Goal: Task Accomplishment & Management: Manage account settings

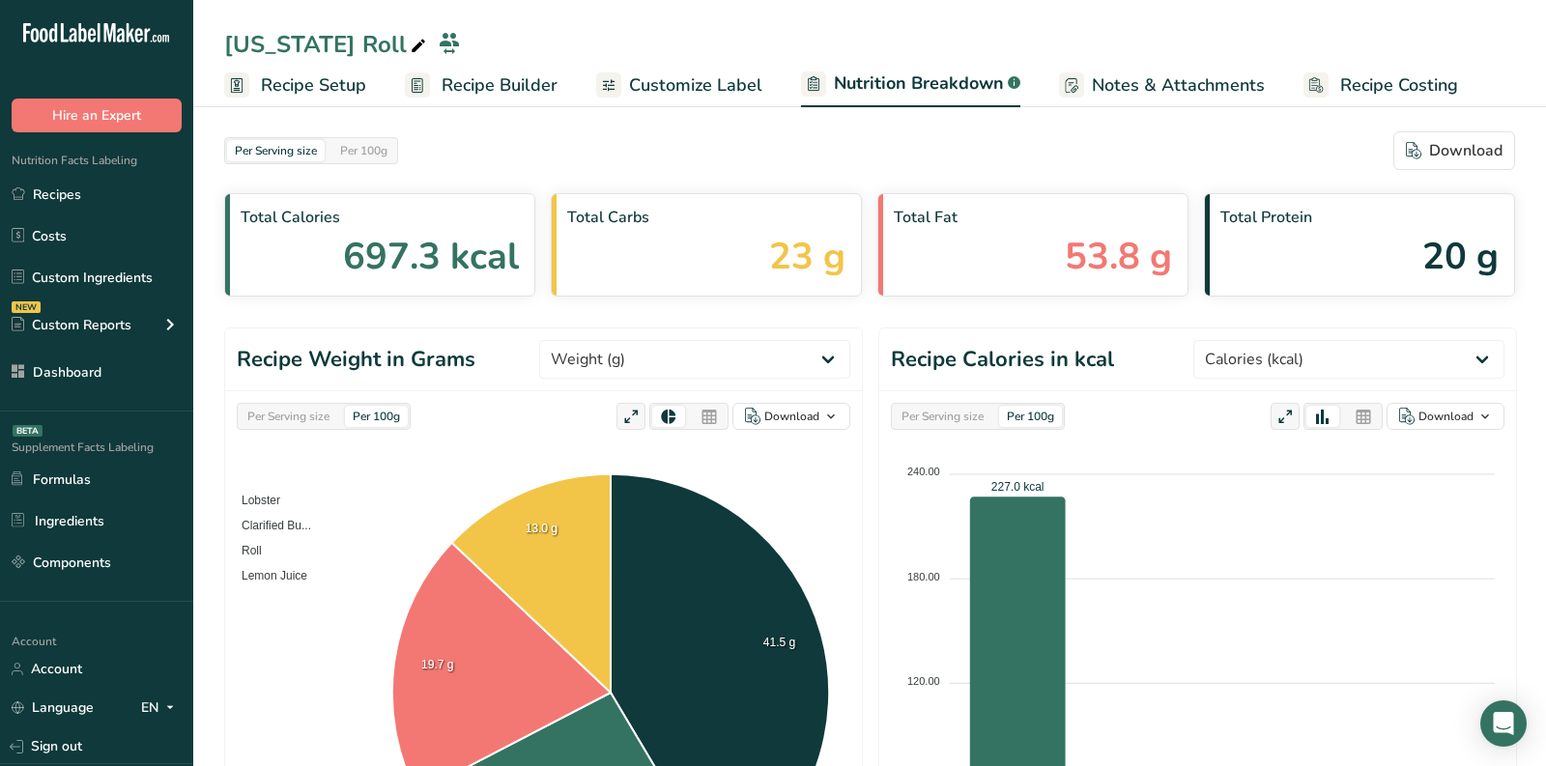
select select "Calories"
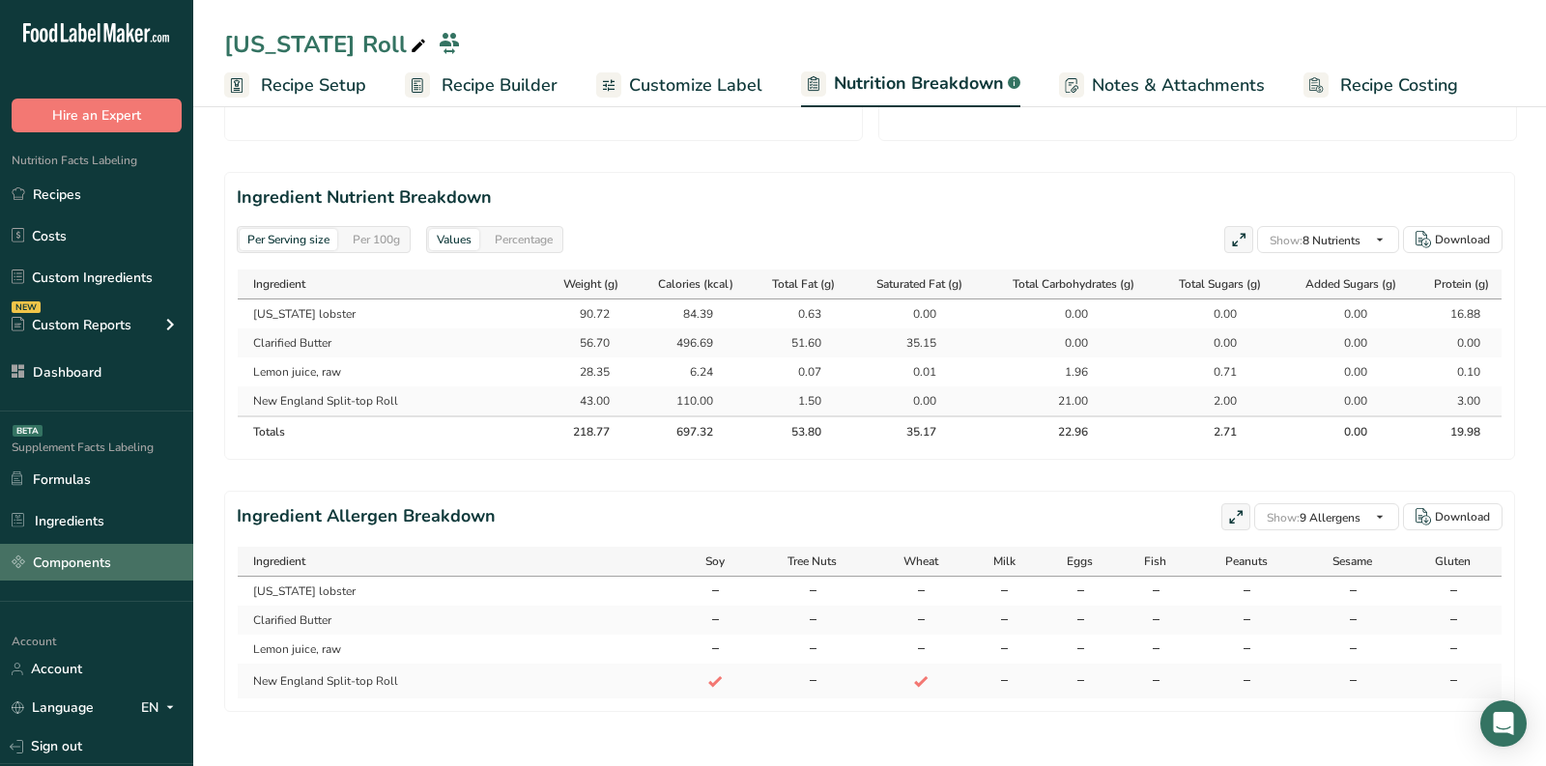
scroll to position [1, 0]
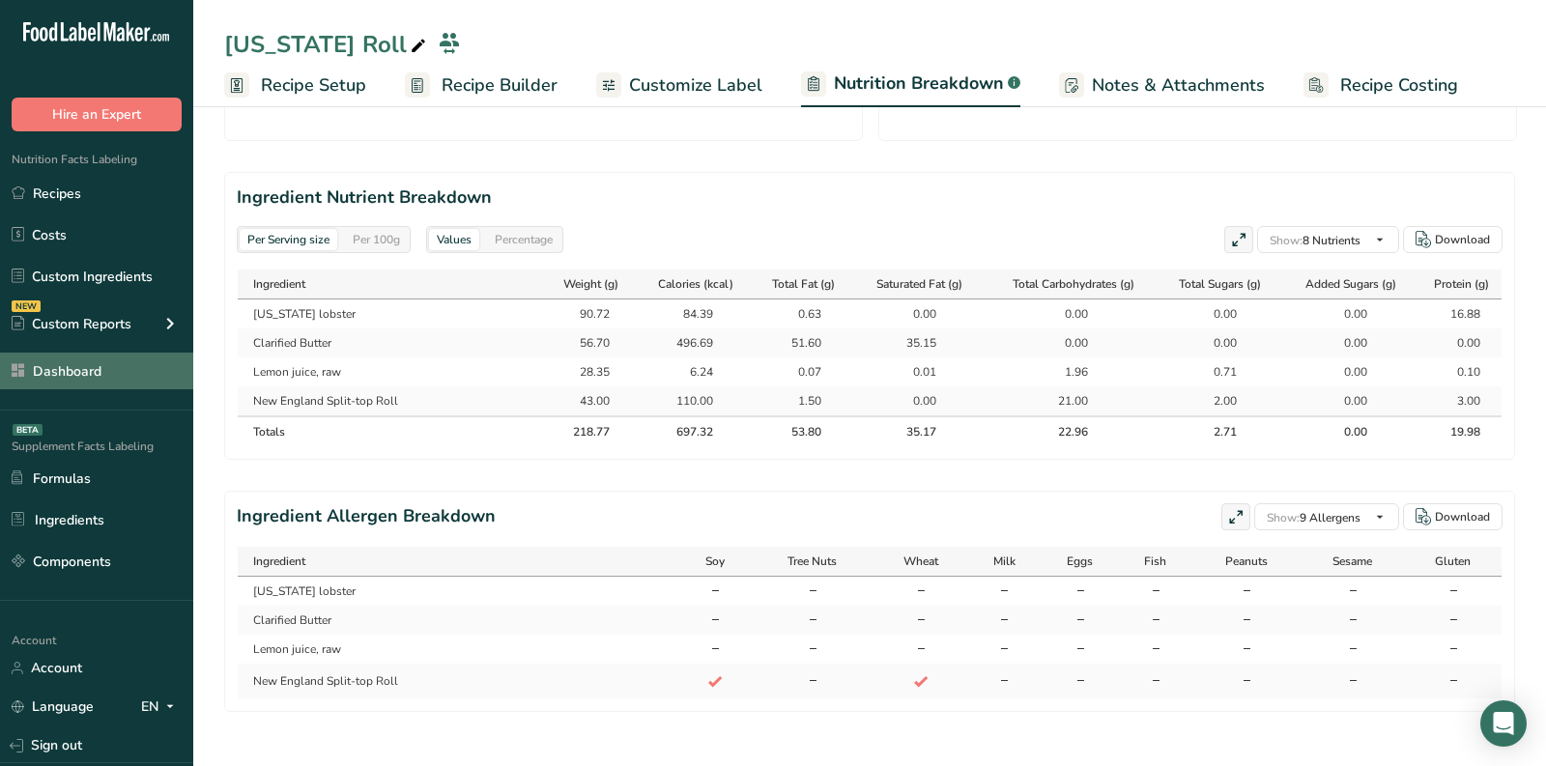
click at [94, 381] on link "Dashboard" at bounding box center [96, 371] width 193 height 37
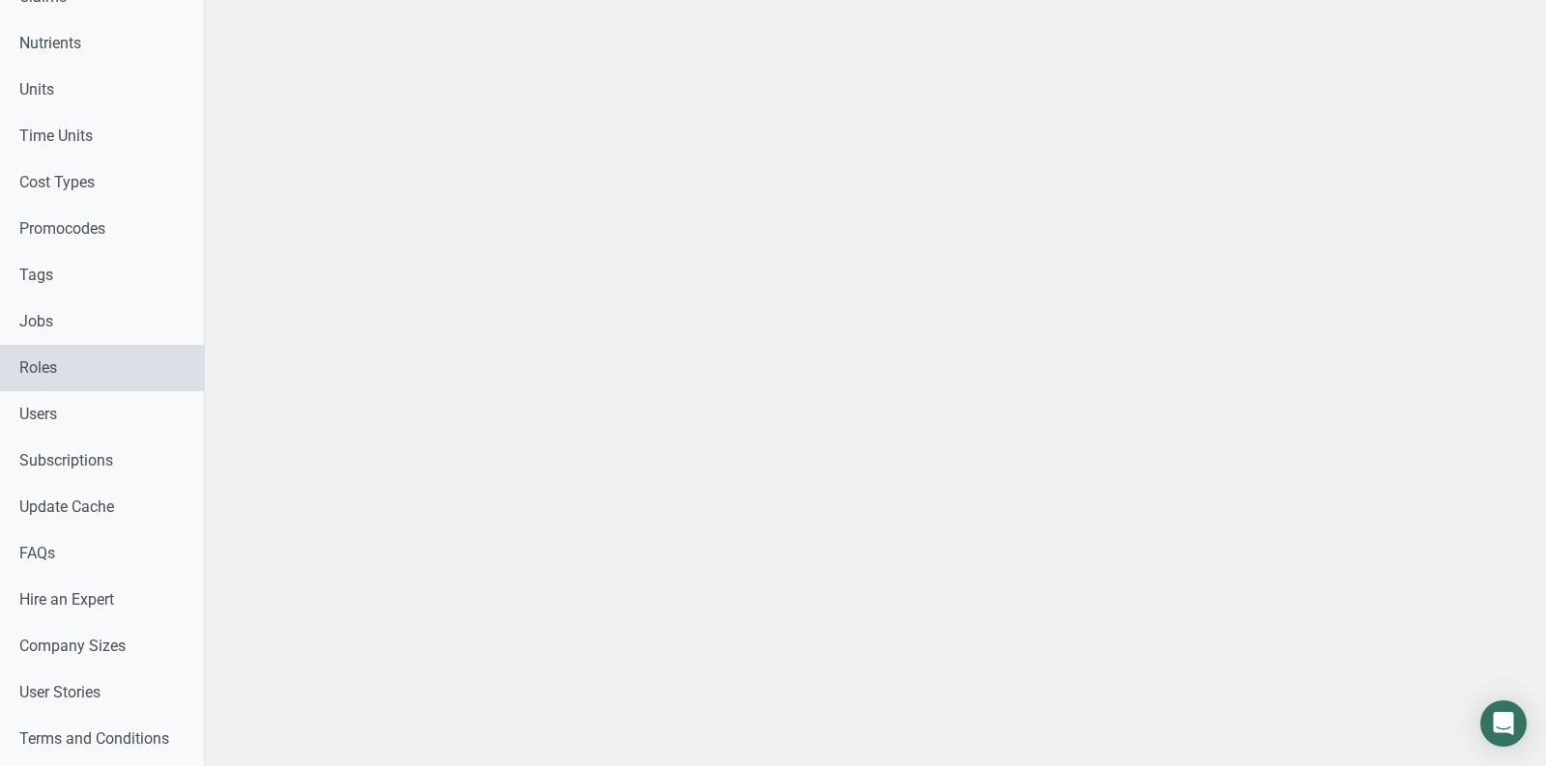
scroll to position [877, 0]
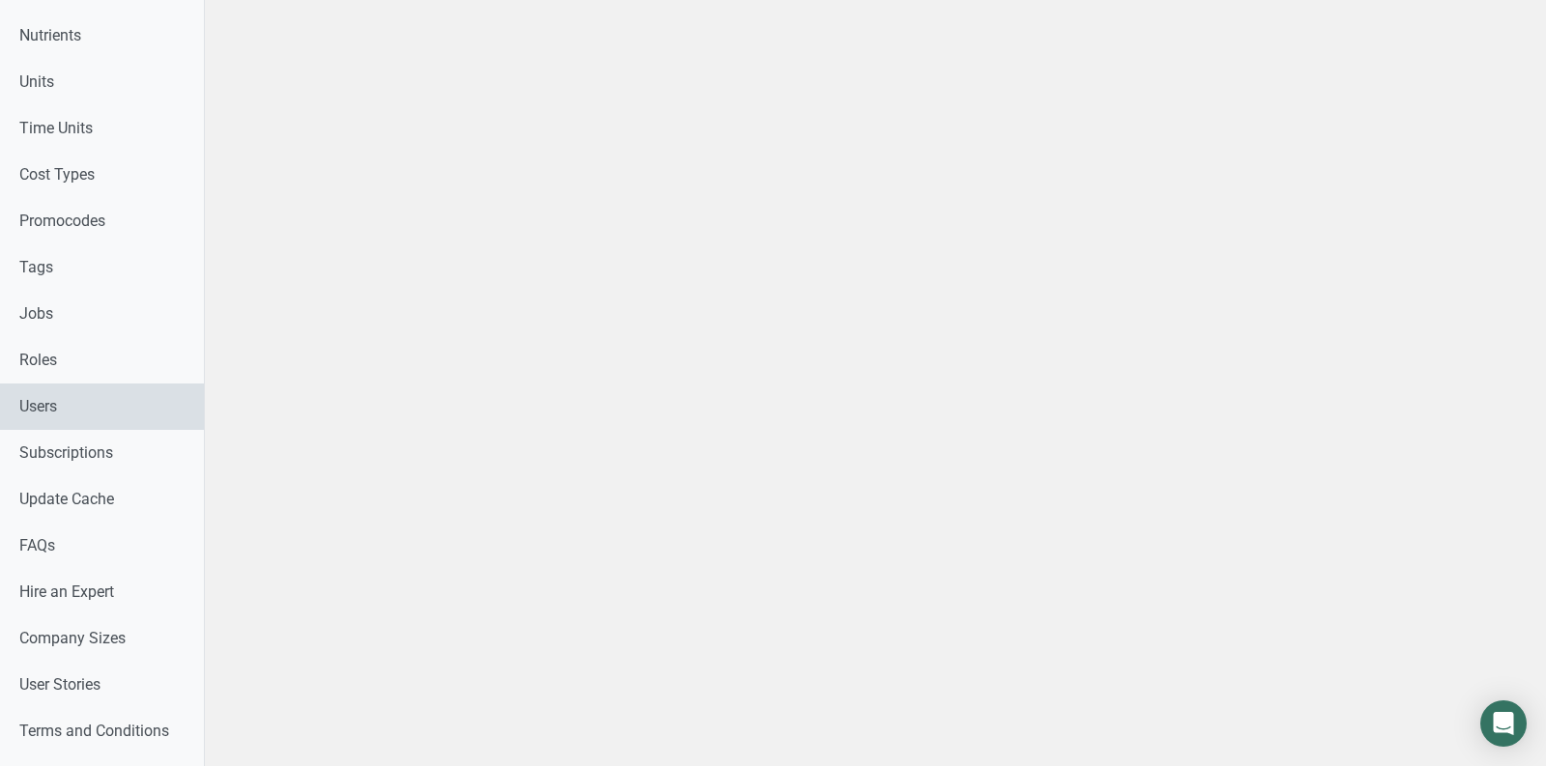
click at [72, 398] on link "Users" at bounding box center [102, 407] width 204 height 46
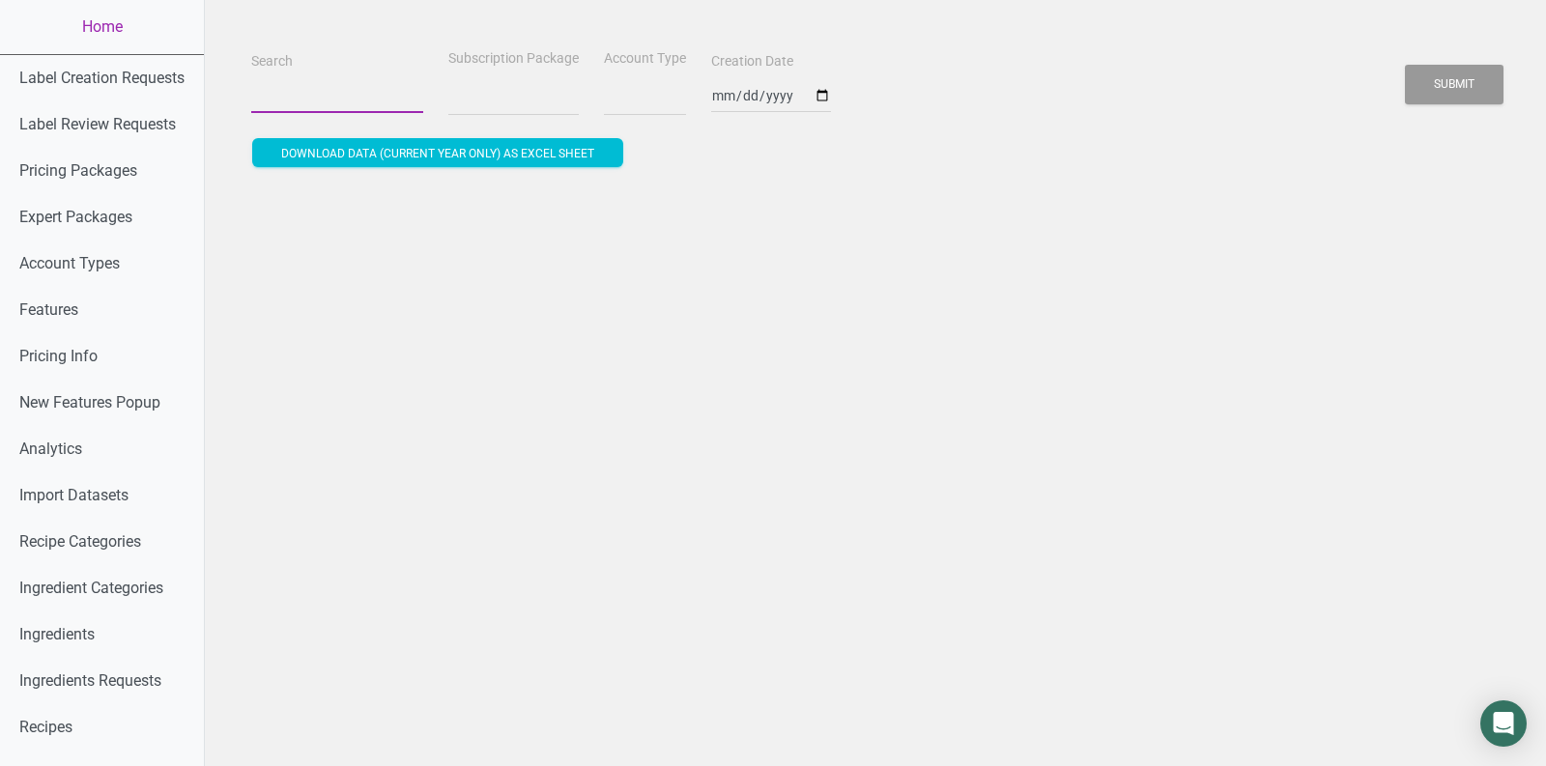
click at [277, 98] on input "Search" at bounding box center [337, 95] width 172 height 35
paste input "[EMAIL_ADDRESS][DOMAIN_NAME]"
type input "[EMAIL_ADDRESS][DOMAIN_NAME]"
select select
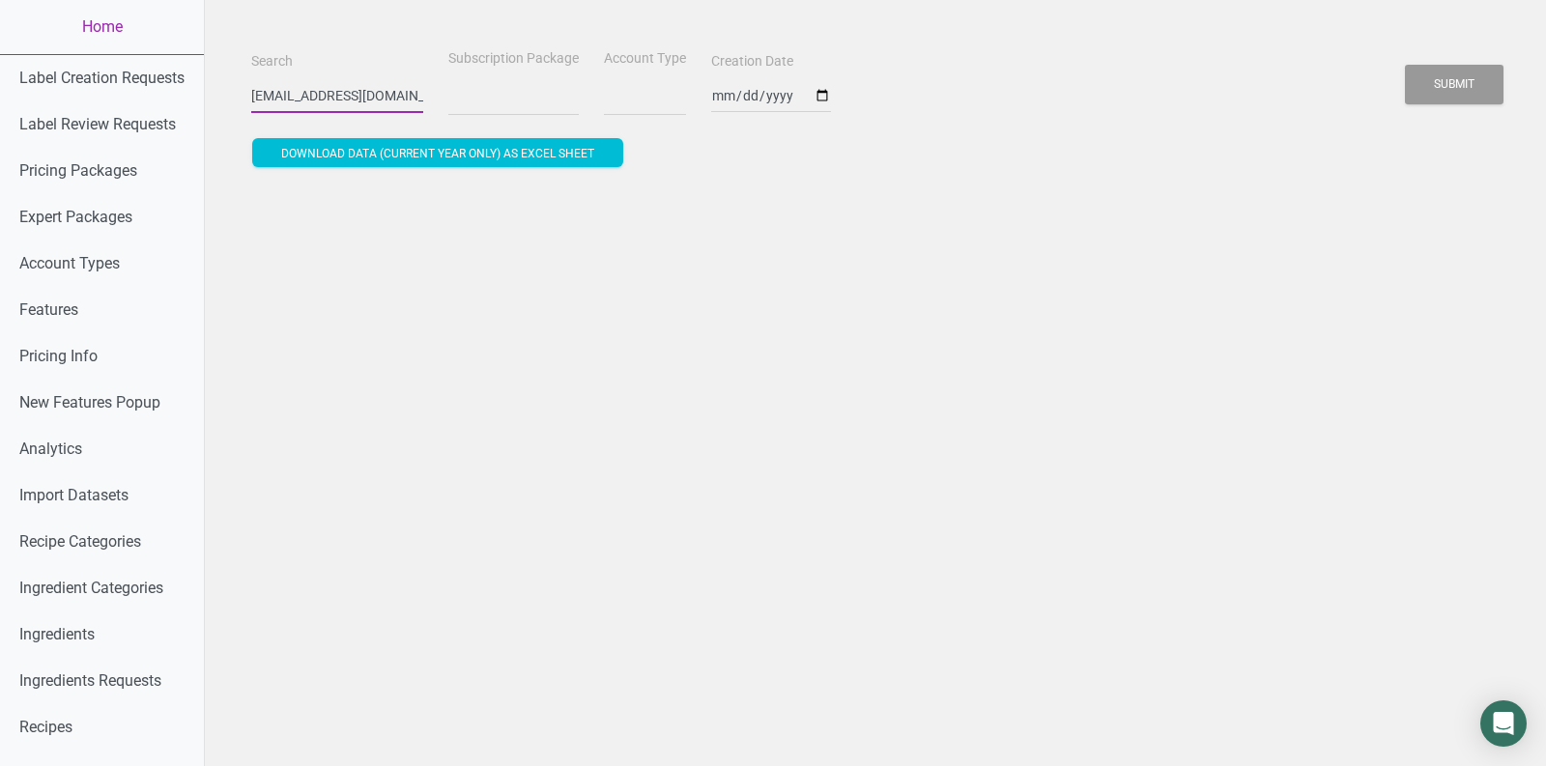
scroll to position [0, 23]
select select
type input "[EMAIL_ADDRESS][DOMAIN_NAME]"
click at [1405, 65] on button "Submit" at bounding box center [1454, 85] width 99 height 40
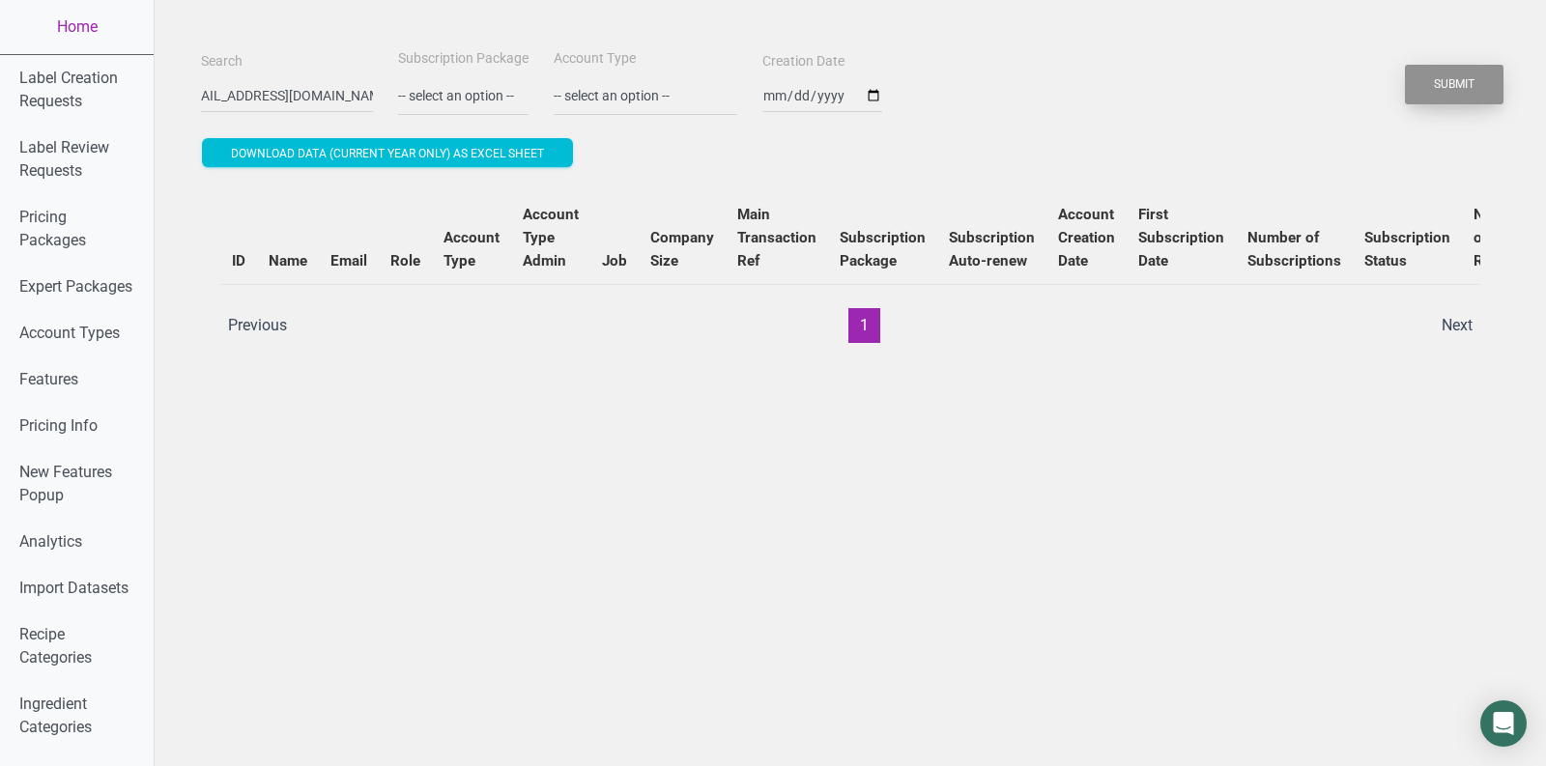
click at [1432, 95] on button "Submit" at bounding box center [1454, 85] width 99 height 40
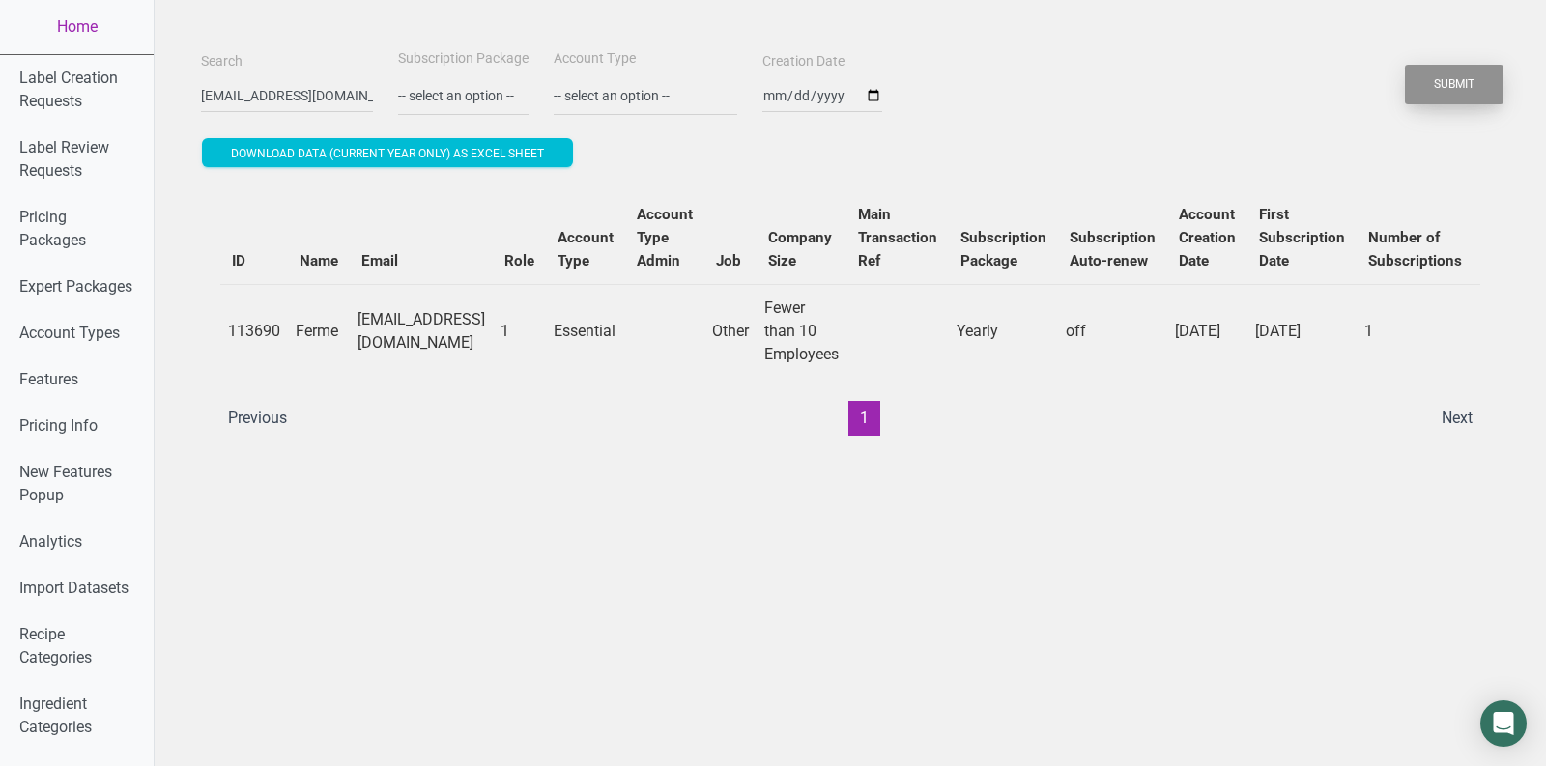
click at [1432, 95] on button "Submit" at bounding box center [1454, 85] width 99 height 40
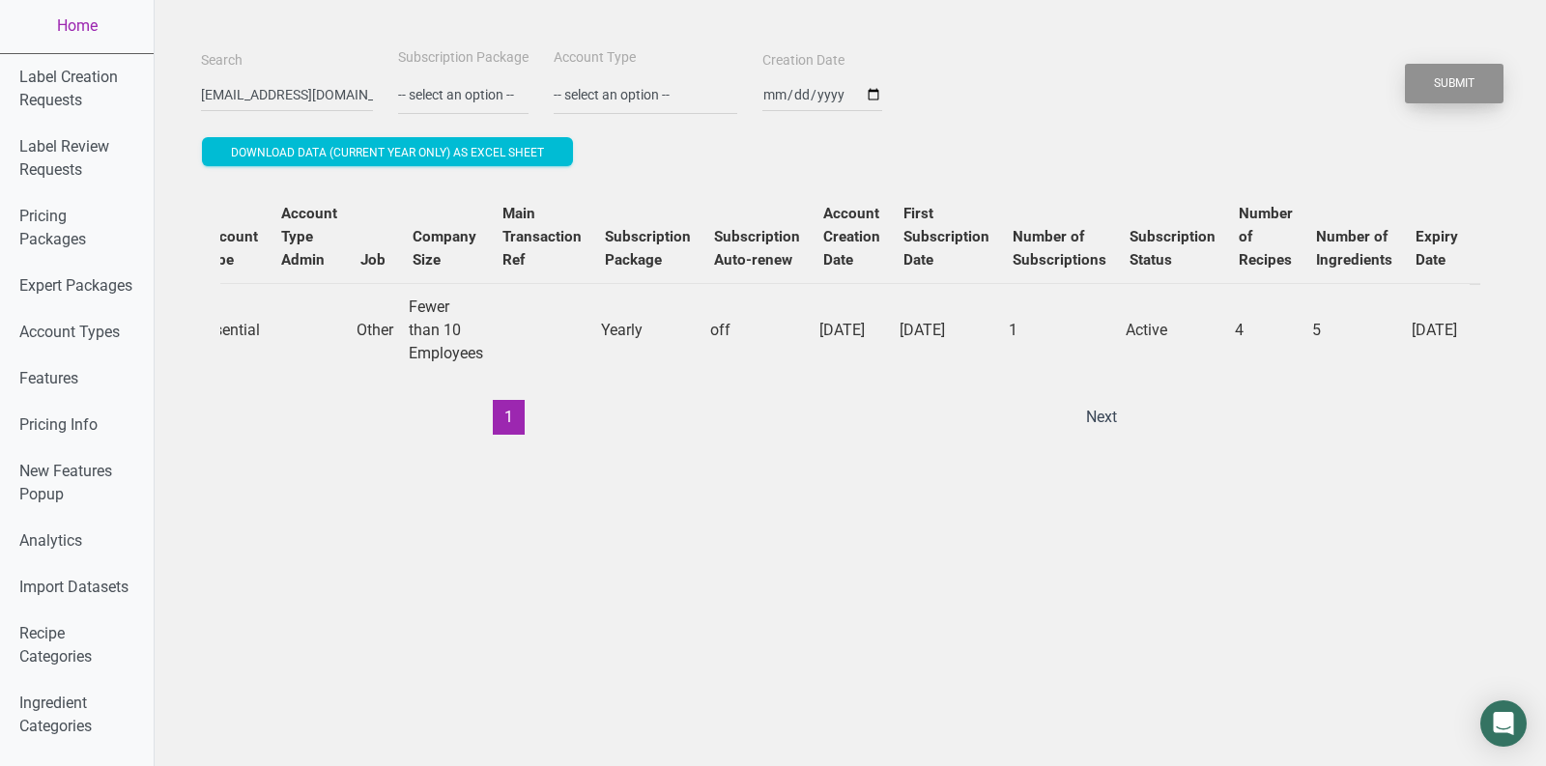
scroll to position [0, 591]
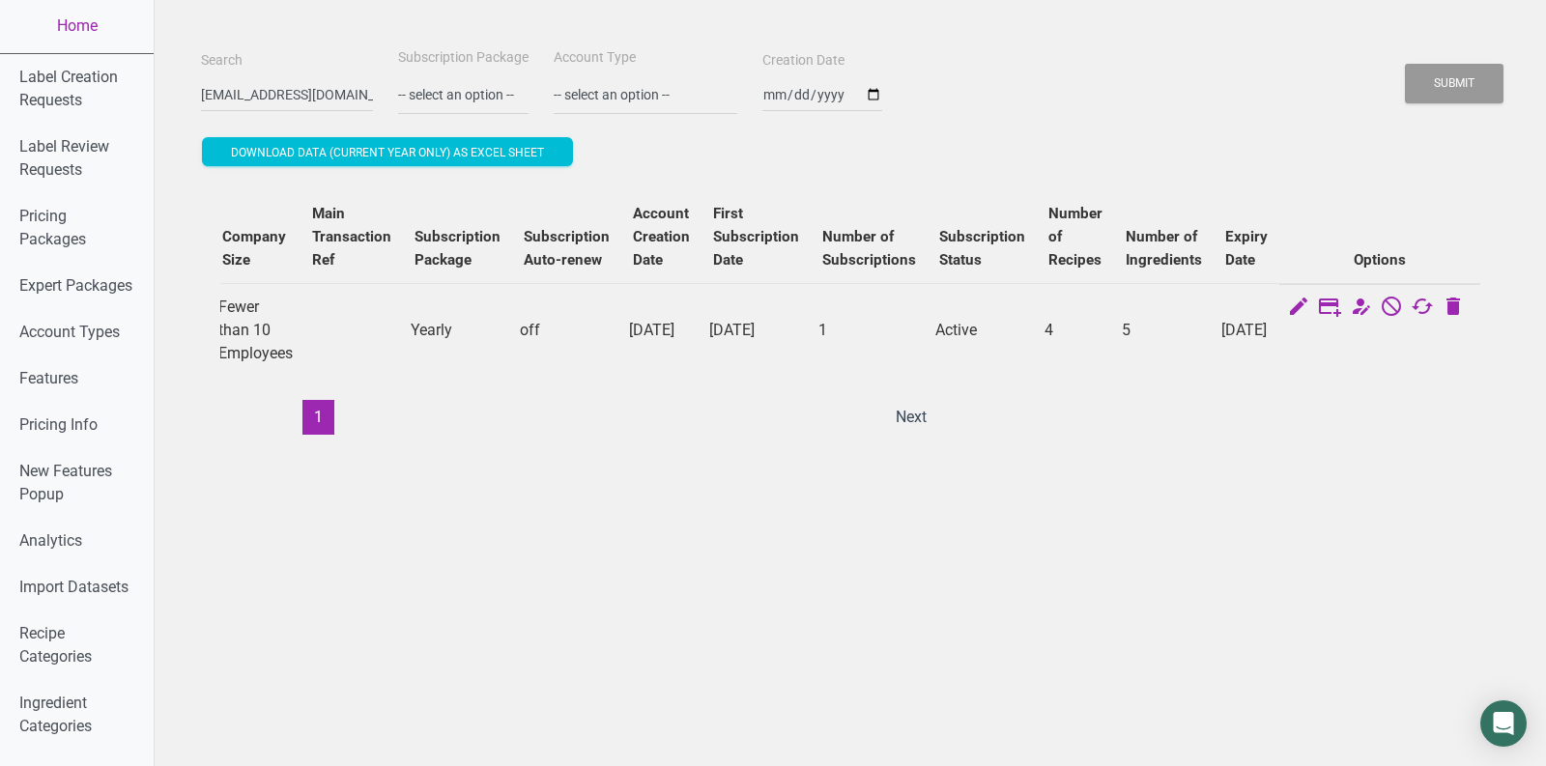
click at [1409, 301] on td at bounding box center [1379, 308] width 201 height 49
click at [1390, 298] on icon at bounding box center [1391, 308] width 23 height 27
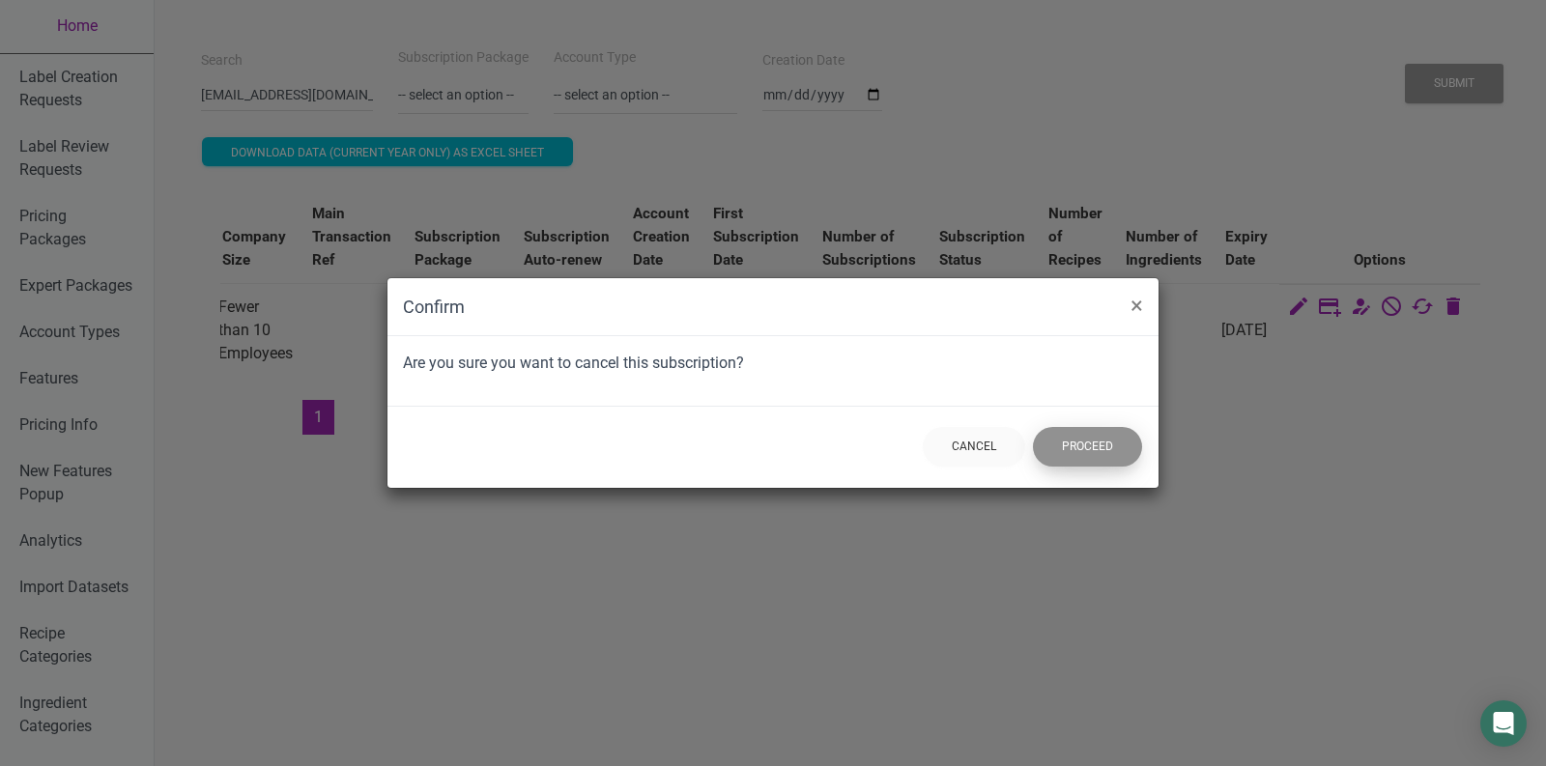
click at [1087, 438] on button "Proceed" at bounding box center [1087, 447] width 109 height 40
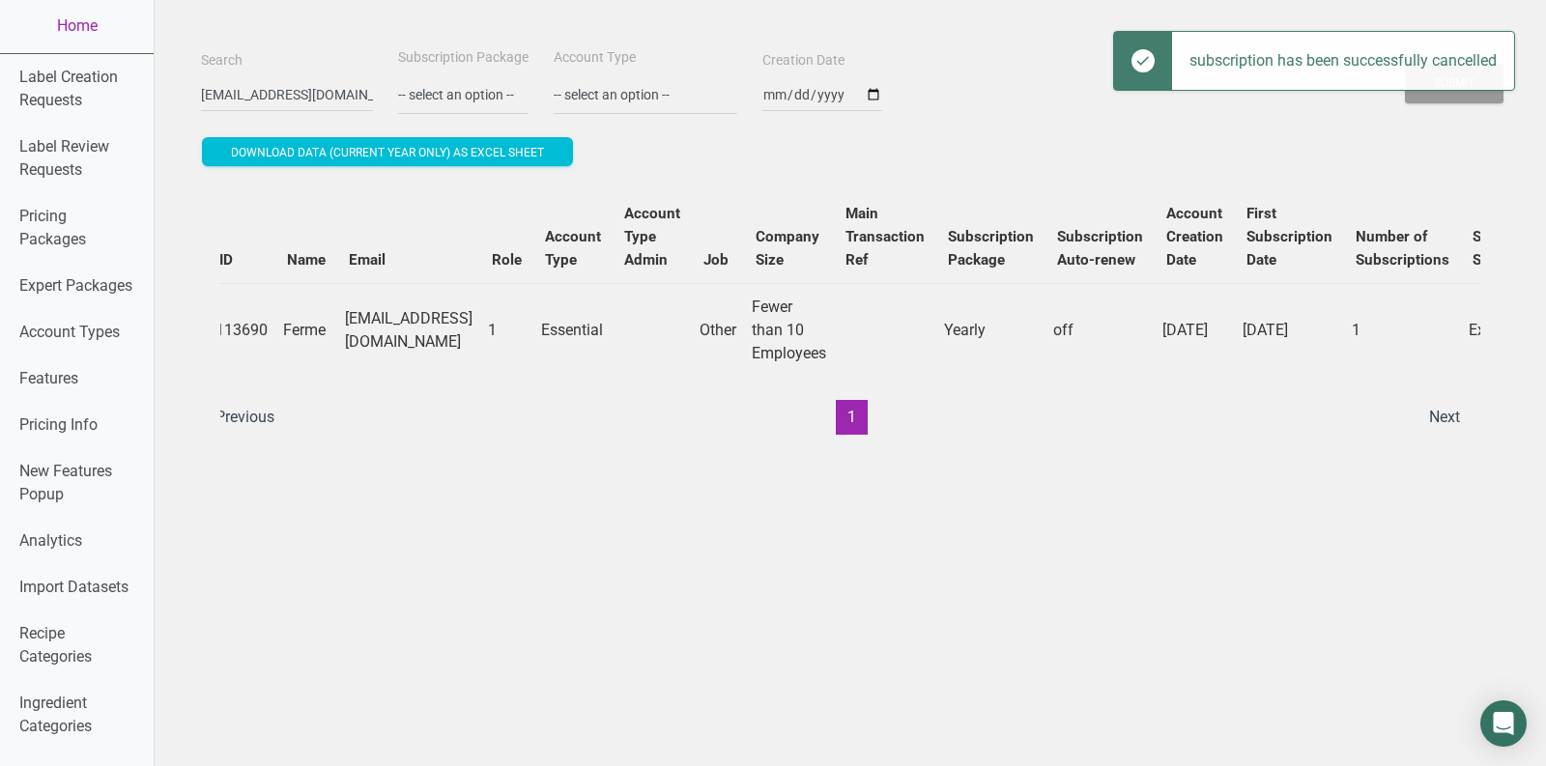
scroll to position [0, 0]
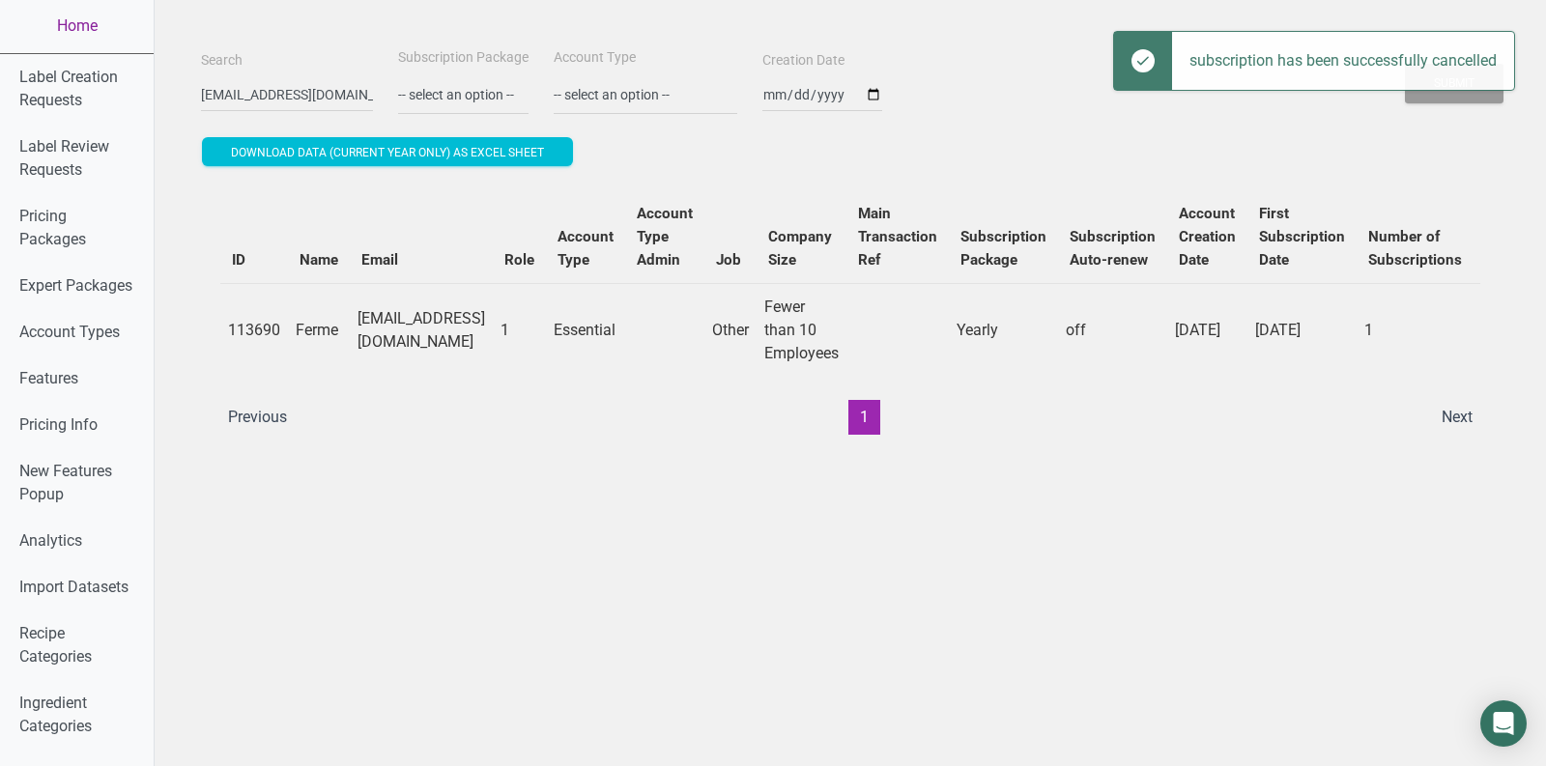
click at [96, 27] on link "Home" at bounding box center [77, 26] width 154 height 54
